Goal: Task Accomplishment & Management: Complete application form

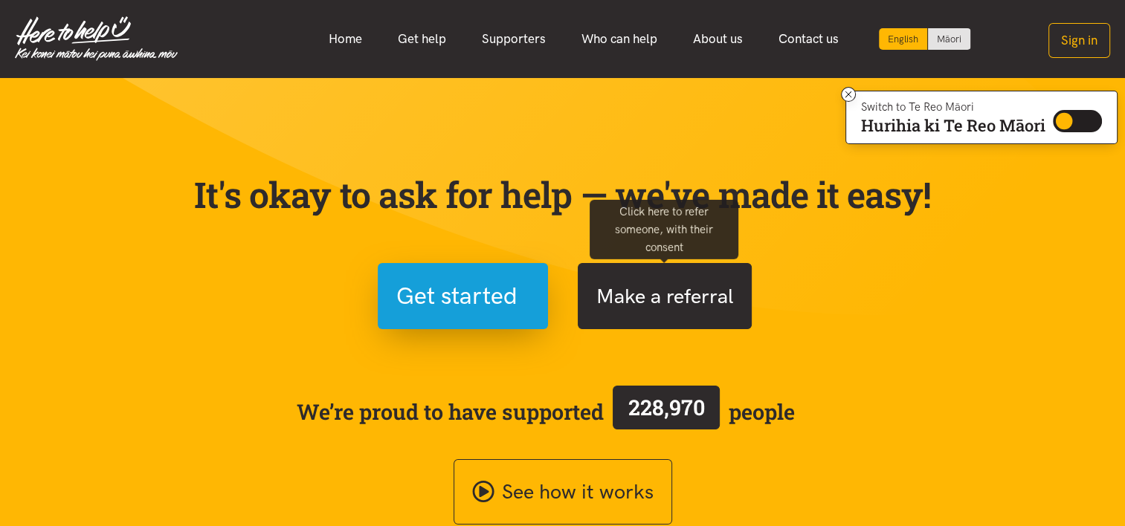
click at [552, 288] on button "Make a referral" at bounding box center [665, 296] width 174 height 66
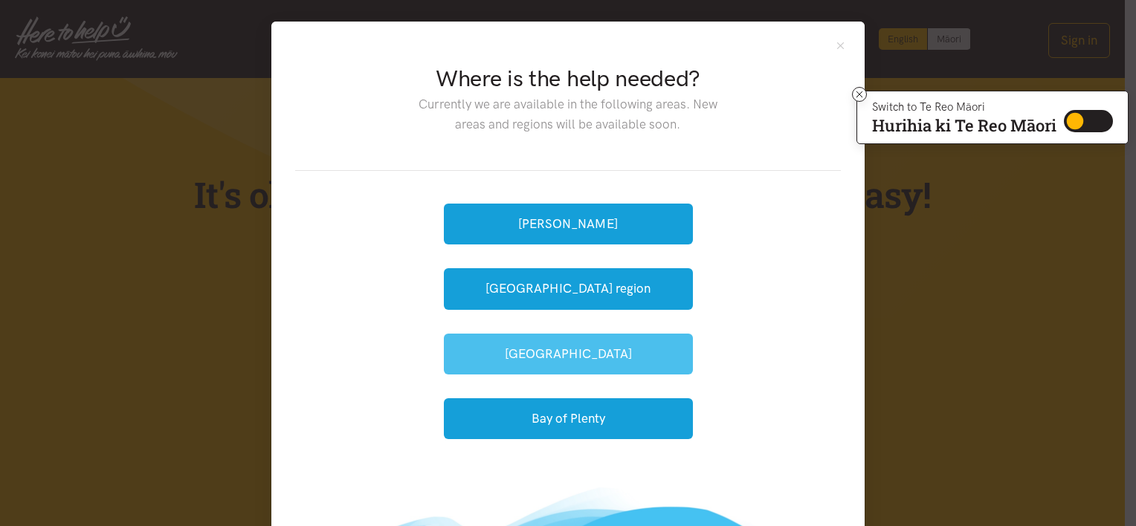
click at [552, 341] on button "[GEOGRAPHIC_DATA]" at bounding box center [568, 354] width 249 height 41
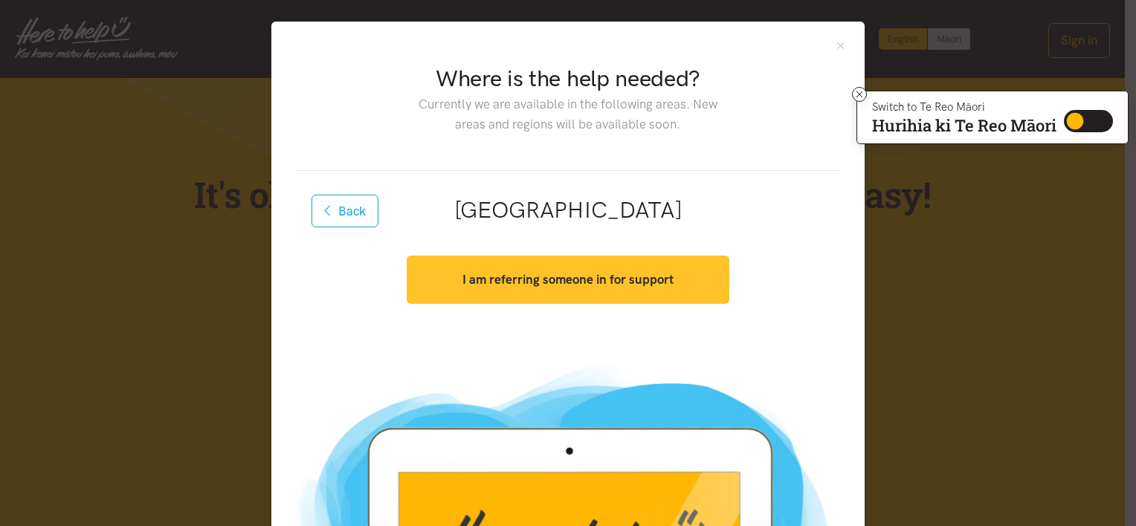
click at [552, 283] on strong "I am referring someone in for support" at bounding box center [567, 279] width 211 height 15
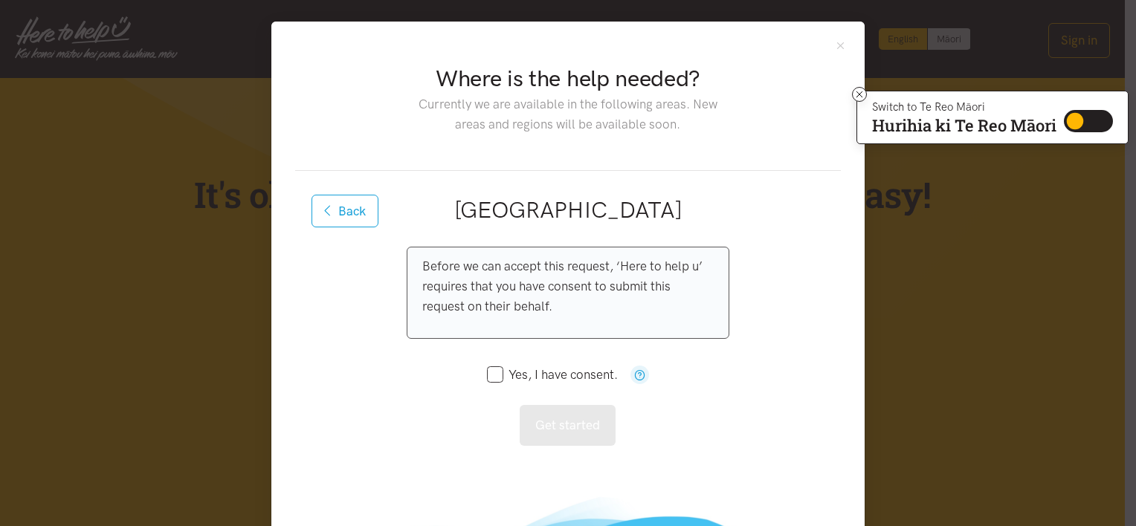
click at [487, 371] on input "Yes, I have consent." at bounding box center [552, 375] width 131 height 13
checkbox input "true"
click at [532, 416] on button "Get started" at bounding box center [568, 425] width 96 height 41
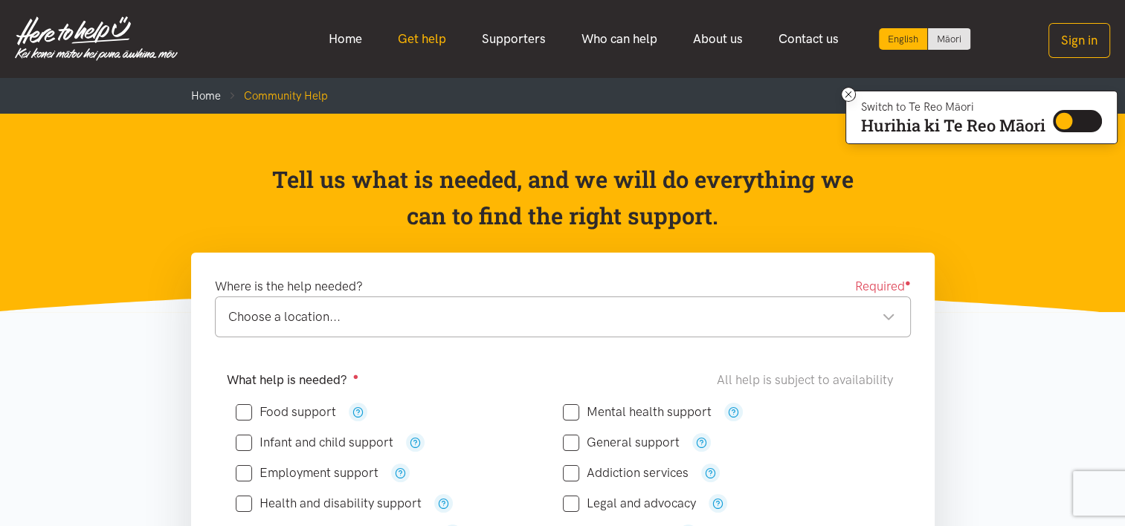
click at [432, 39] on link "Get help" at bounding box center [422, 39] width 84 height 32
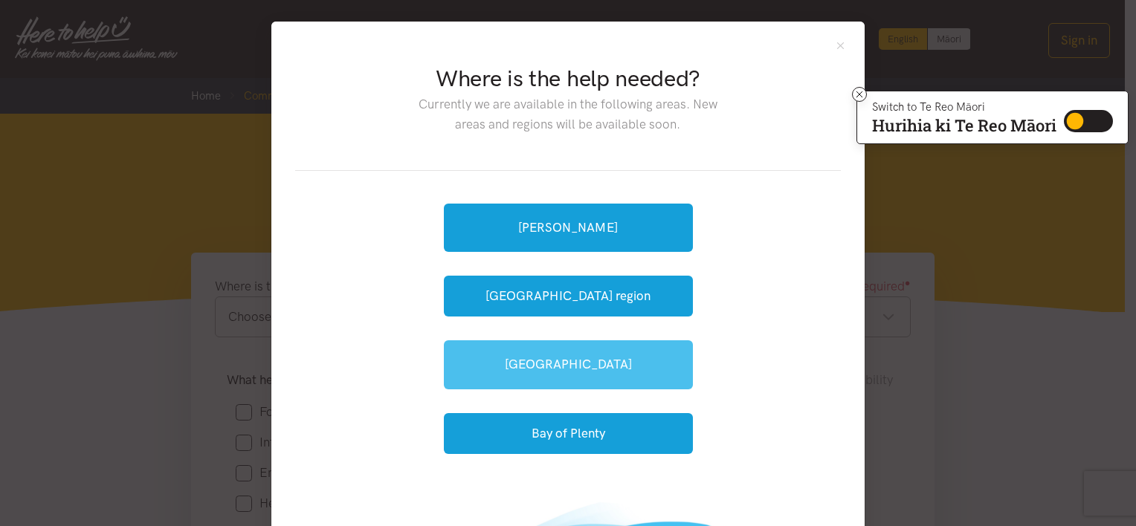
click at [548, 357] on link "[GEOGRAPHIC_DATA]" at bounding box center [568, 365] width 249 height 48
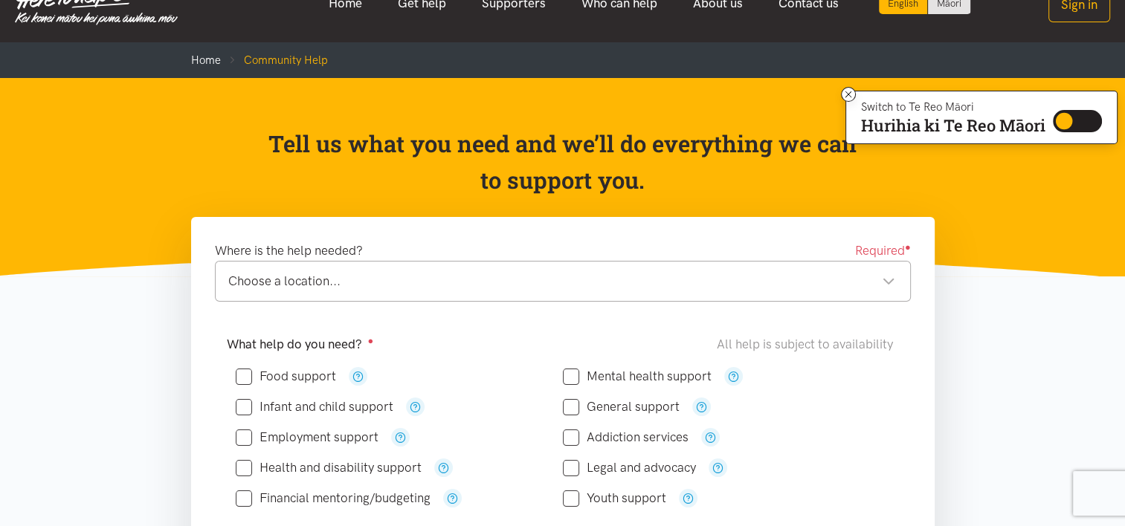
scroll to position [33, 0]
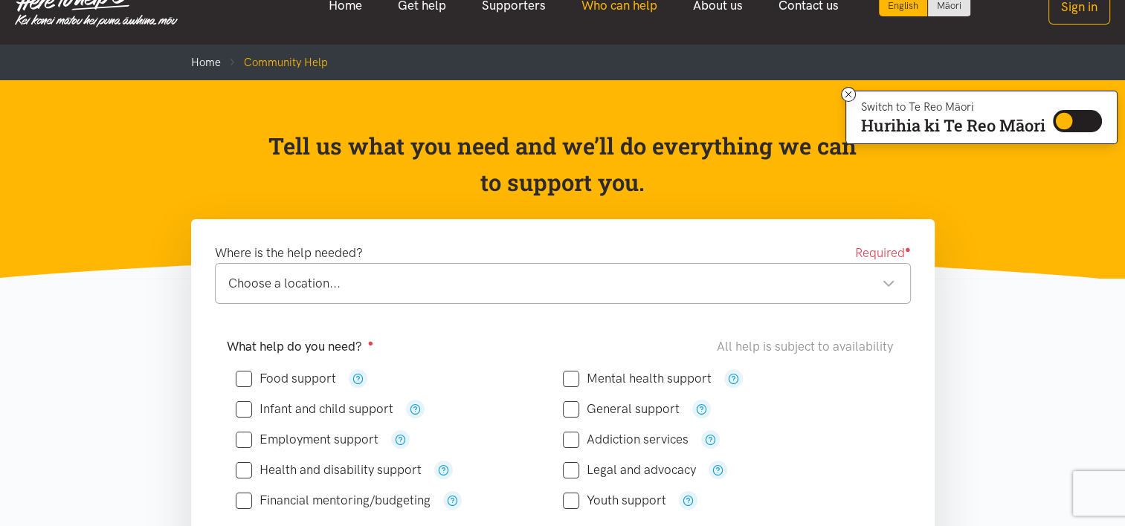
click at [595, 6] on link "Who can help" at bounding box center [620, 6] width 112 height 32
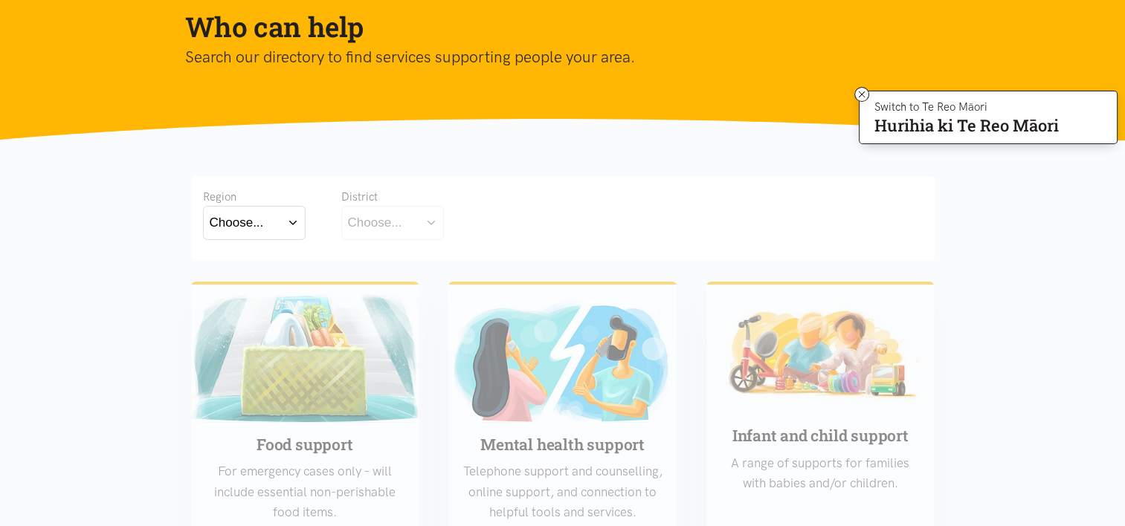
scroll to position [136, 0]
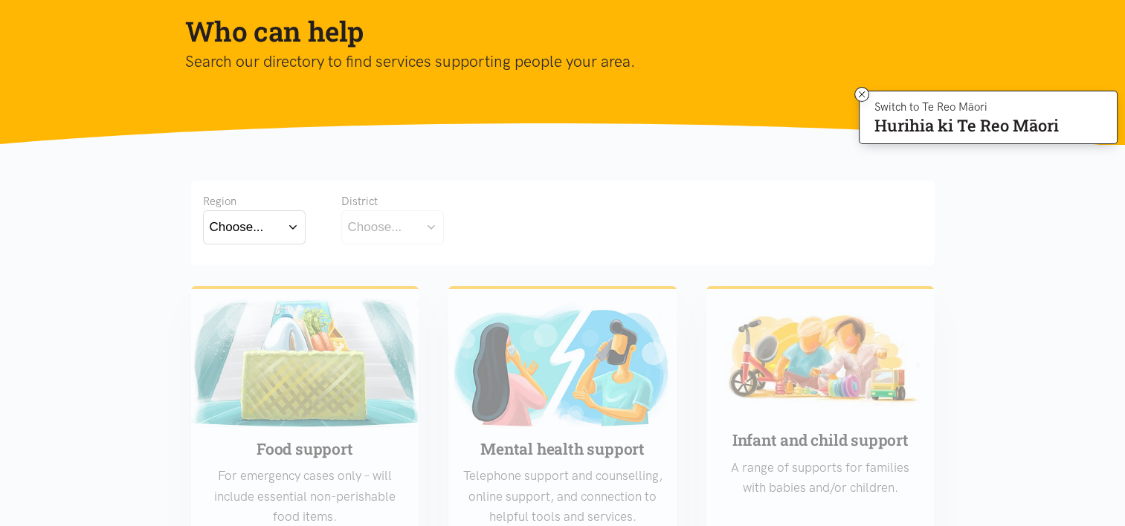
click at [295, 229] on button "Choose..." at bounding box center [254, 226] width 103 height 33
click at [280, 268] on label "Bay of Plenty" at bounding box center [251, 270] width 82 height 19
click at [0, 0] on input "Bay of Plenty" at bounding box center [0, 0] width 0 height 0
click at [473, 222] on button "Choose..." at bounding box center [415, 226] width 149 height 33
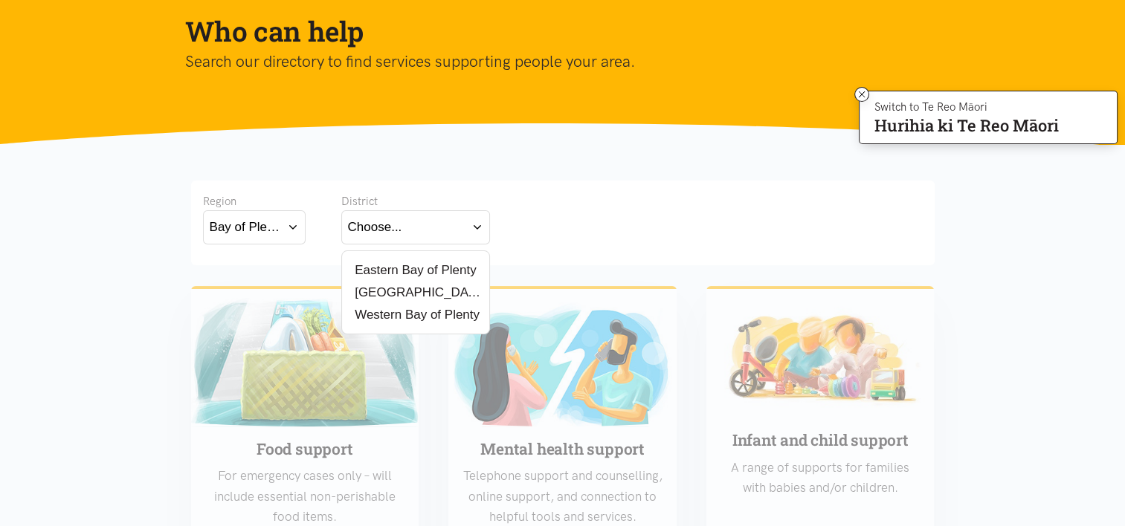
click at [387, 289] on label "[GEOGRAPHIC_DATA]" at bounding box center [415, 292] width 135 height 19
click at [0, 0] on input "[GEOGRAPHIC_DATA]" at bounding box center [0, 0] width 0 height 0
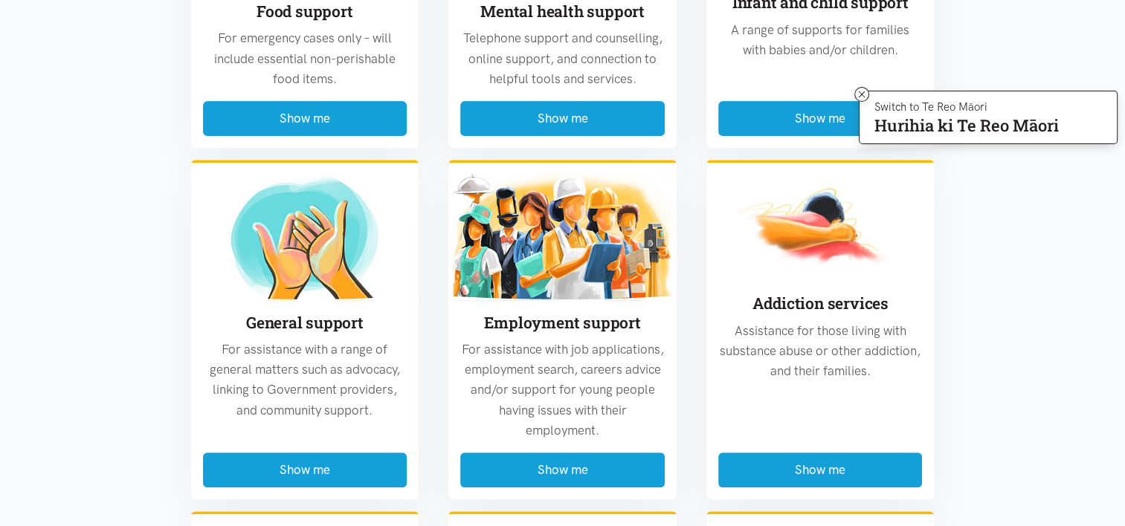
scroll to position [0, 0]
